Goal: Information Seeking & Learning: Find specific fact

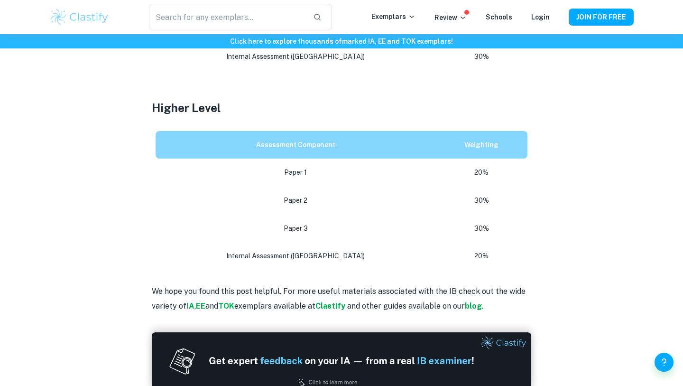
scroll to position [554, 0]
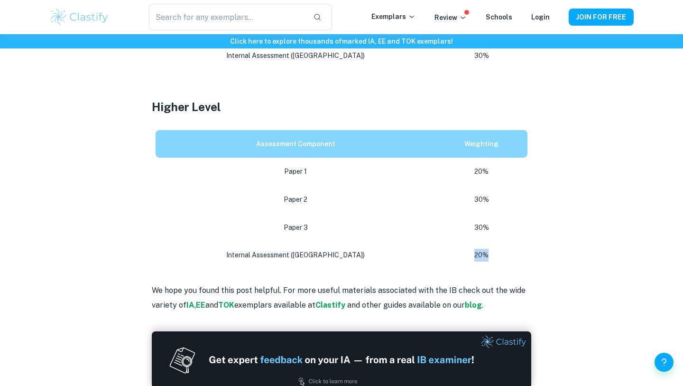
drag, startPoint x: 437, startPoint y: 252, endPoint x: 492, endPoint y: 252, distance: 55.0
click at [492, 252] on p "20%" at bounding box center [481, 255] width 77 height 13
click at [523, 240] on tbody "Paper 1 20% Paper 2 30% Paper 3 30% Internal Assessment ([GEOGRAPHIC_DATA]) 20%" at bounding box center [342, 213] width 380 height 111
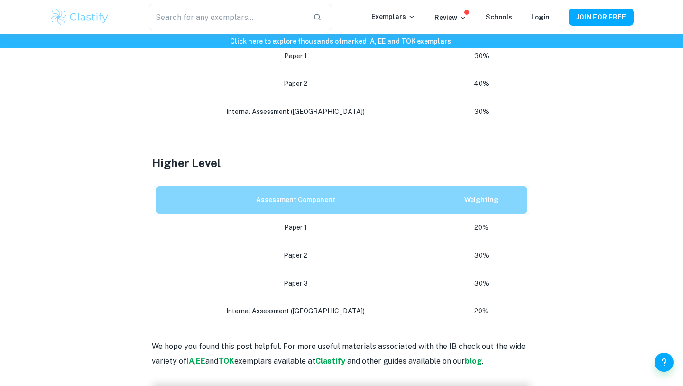
scroll to position [500, 0]
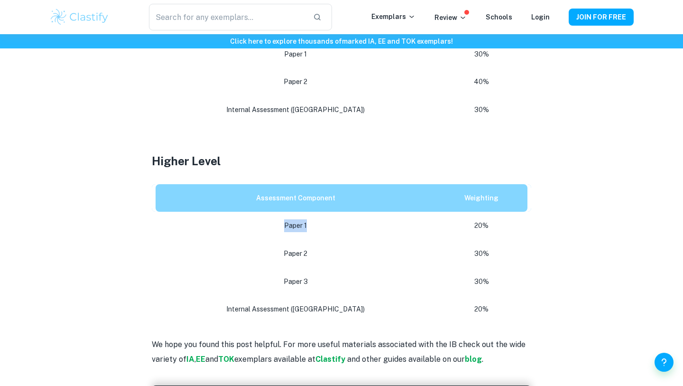
drag, startPoint x: 265, startPoint y: 228, endPoint x: 293, endPoint y: 230, distance: 27.6
click at [293, 230] on p "Paper 1" at bounding box center [295, 225] width 265 height 13
click at [297, 230] on p "Paper 1" at bounding box center [295, 225] width 265 height 13
drag, startPoint x: 279, startPoint y: 228, endPoint x: 291, endPoint y: 227, distance: 12.3
click at [291, 227] on p "Paper 1" at bounding box center [295, 225] width 265 height 13
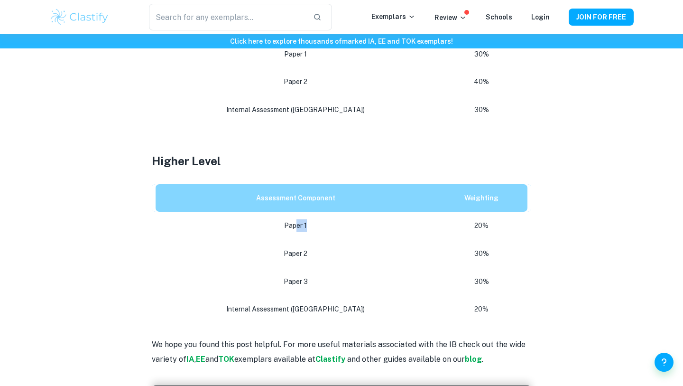
click at [291, 227] on p "Paper 1" at bounding box center [295, 225] width 265 height 13
drag, startPoint x: 267, startPoint y: 228, endPoint x: 286, endPoint y: 228, distance: 19.5
click at [286, 228] on p "Paper 1" at bounding box center [295, 225] width 265 height 13
click at [294, 228] on p "Paper 1" at bounding box center [295, 225] width 265 height 13
drag, startPoint x: 256, startPoint y: 224, endPoint x: 299, endPoint y: 224, distance: 43.2
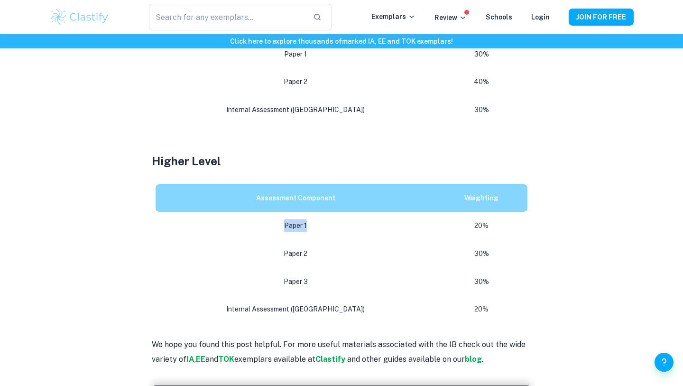
click at [299, 224] on p "Paper 1" at bounding box center [295, 225] width 265 height 13
click at [307, 224] on p "Paper 1" at bounding box center [295, 225] width 265 height 13
